Goal: Navigation & Orientation: Find specific page/section

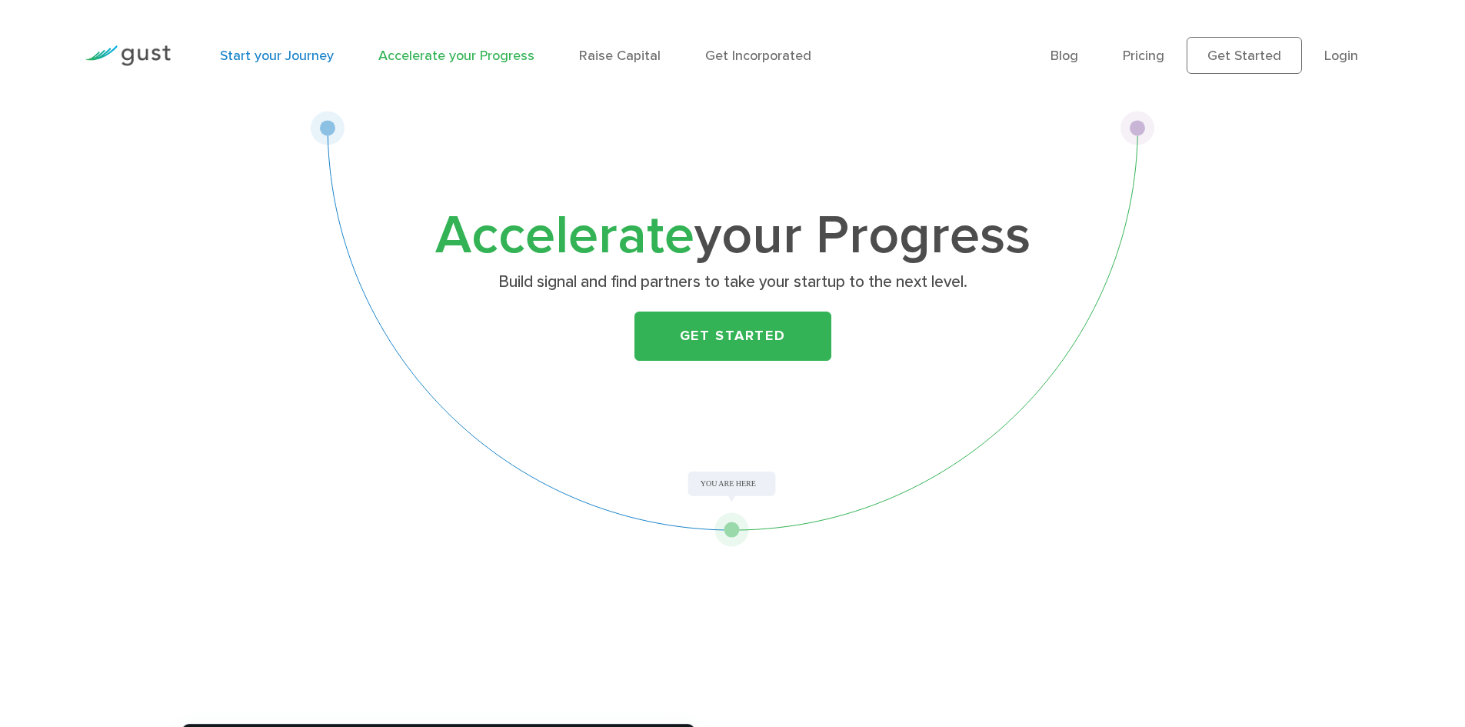
click at [235, 61] on link "Start your Journey" at bounding box center [277, 56] width 114 height 16
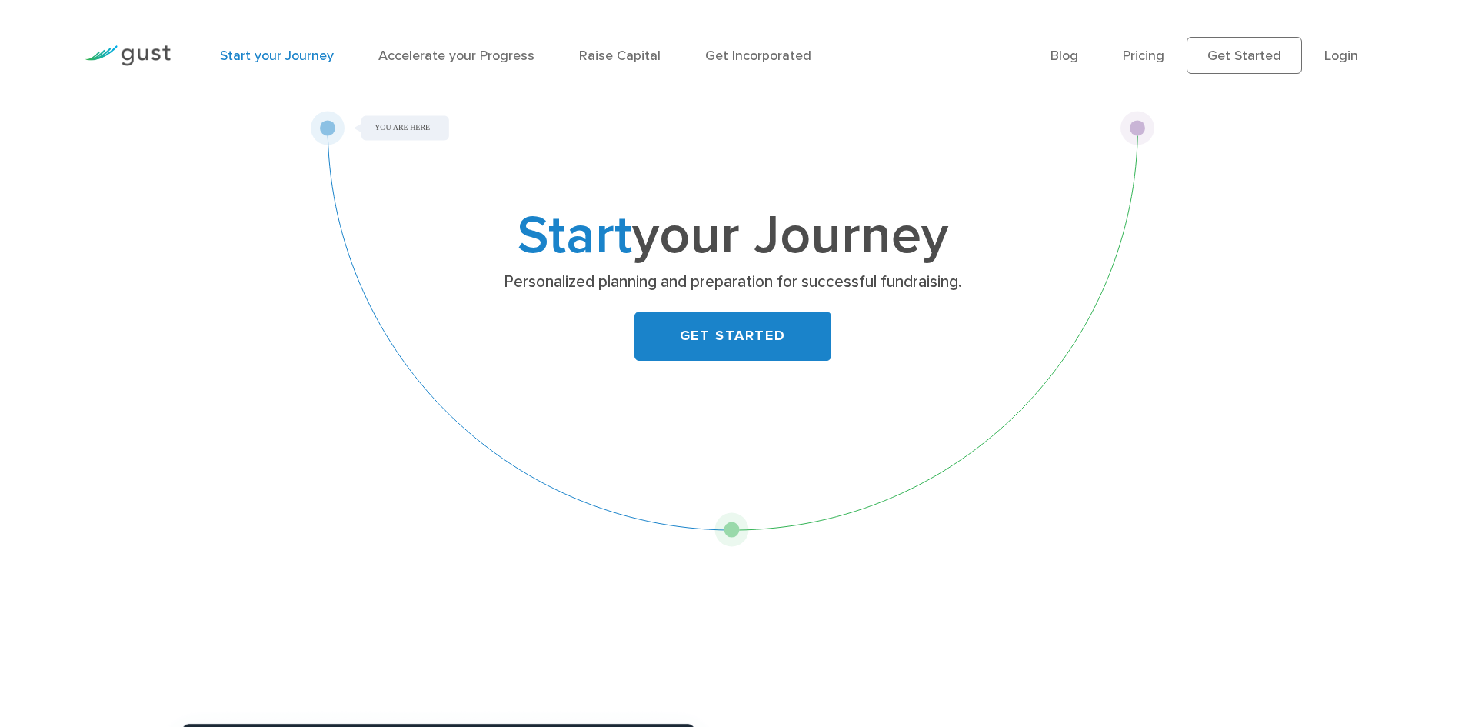
click at [168, 57] on img at bounding box center [128, 55] width 86 height 21
